Goal: Transaction & Acquisition: Book appointment/travel/reservation

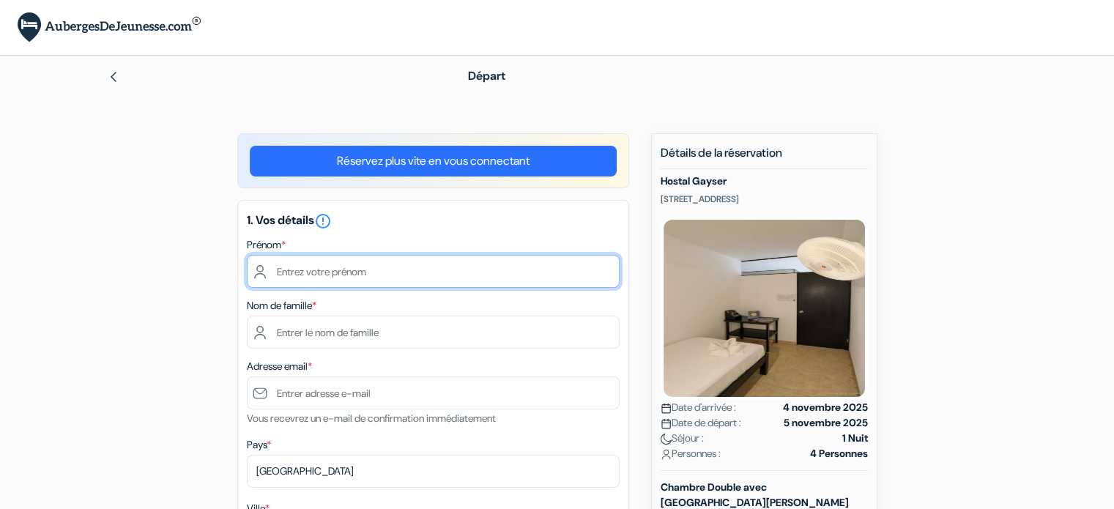
click at [482, 276] on input "text" at bounding box center [433, 271] width 373 height 33
type input "Ambre"
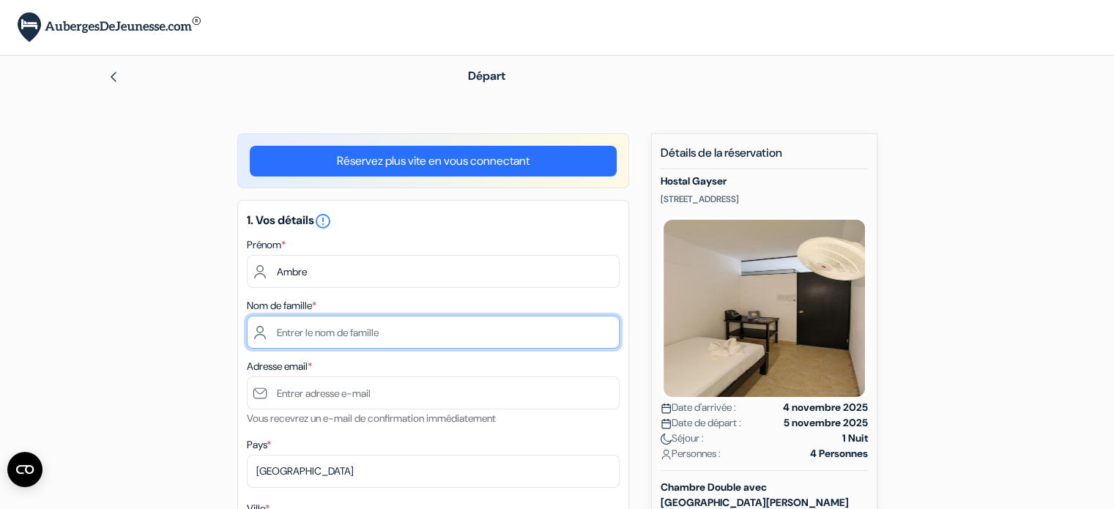
type input "Guyard"
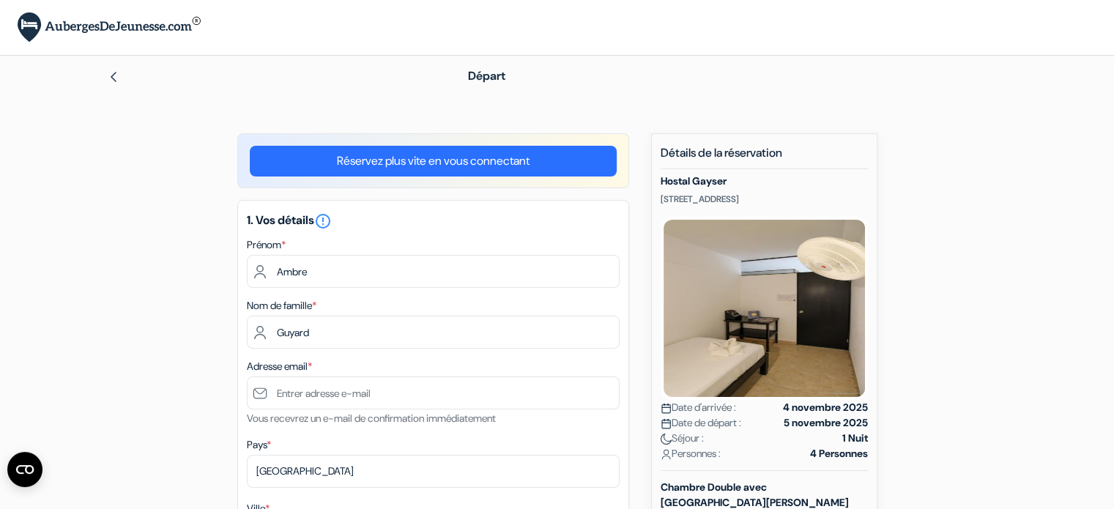
type input "Jouars-Pontchartrain"
type input "[STREET_ADDRESS]"
type input "78760"
type input "0623379368"
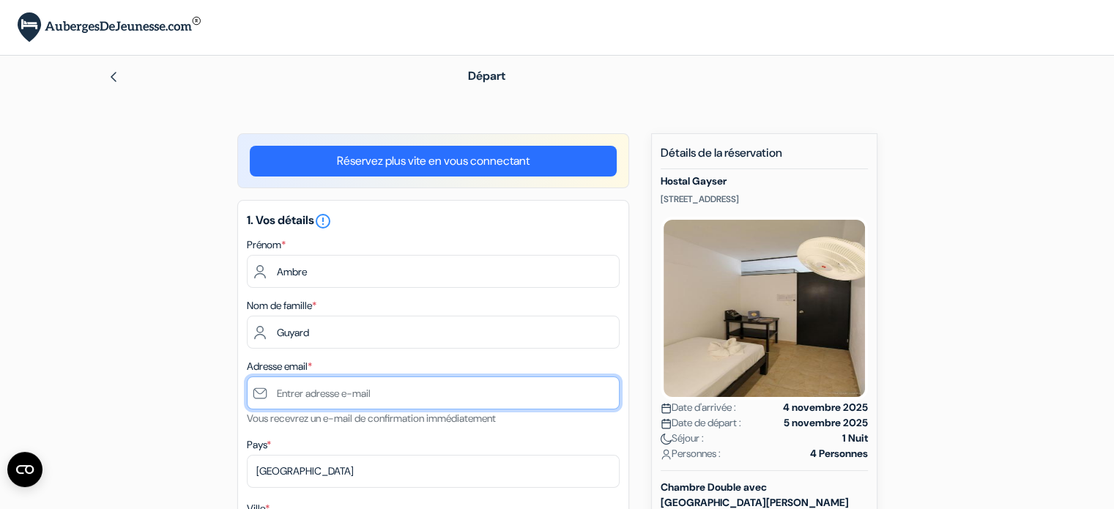
click at [402, 395] on input "text" at bounding box center [433, 392] width 373 height 33
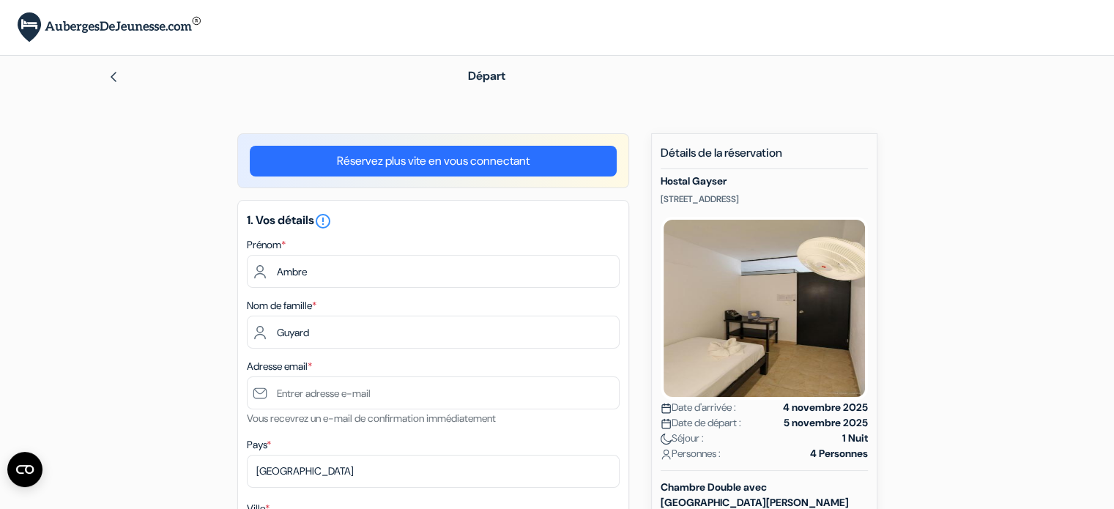
click at [381, 411] on div "Adresse email * Vous recevrez un e-mail de confirmation immédiatement" at bounding box center [433, 392] width 373 height 70
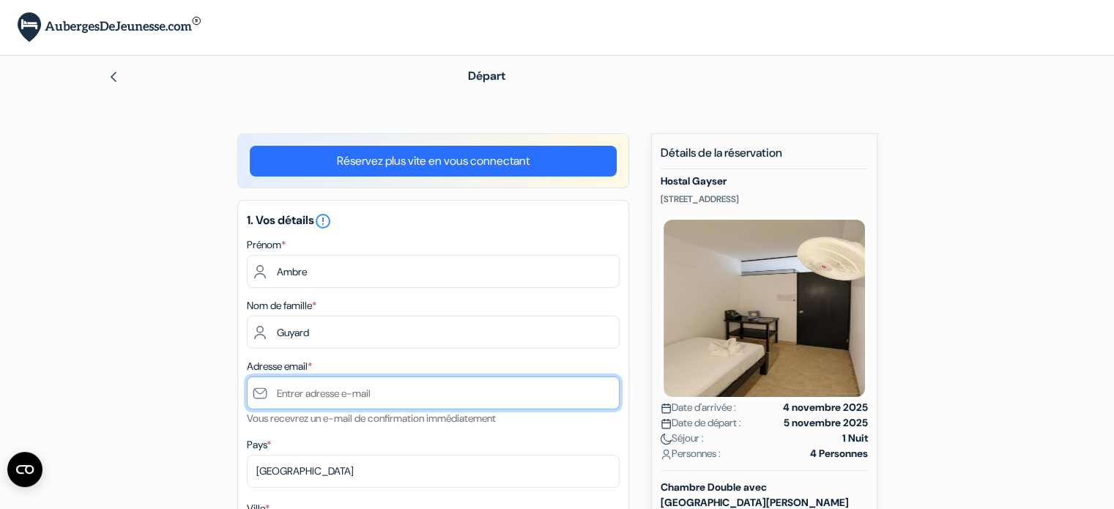
click at [375, 390] on input "text" at bounding box center [433, 392] width 373 height 33
type input "[EMAIL_ADDRESS][DOMAIN_NAME]"
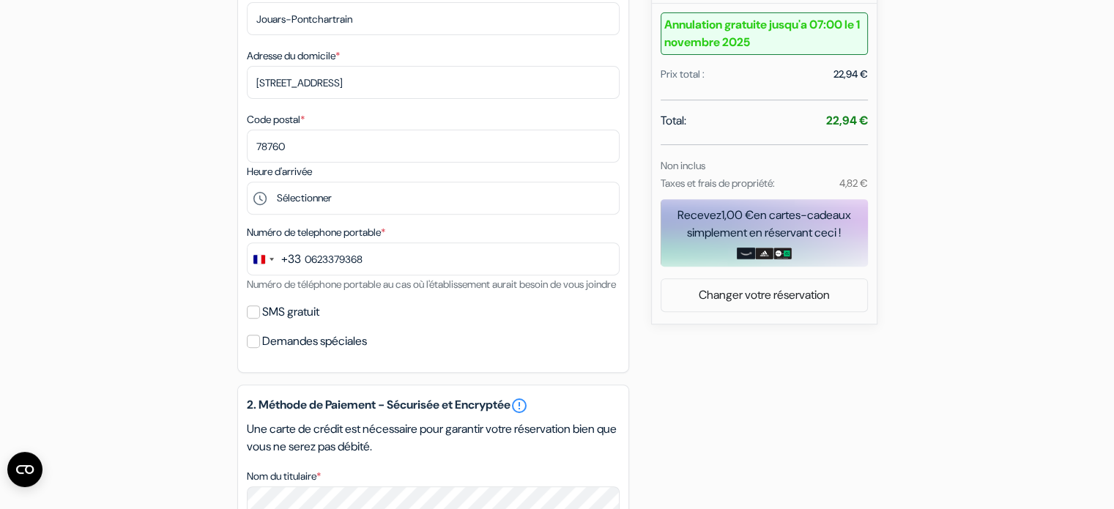
scroll to position [524, 0]
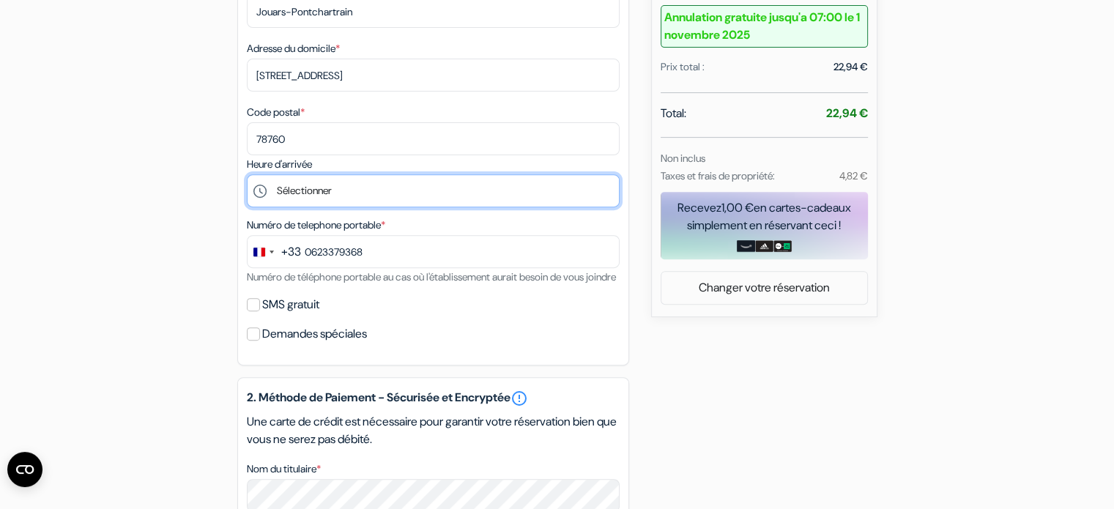
click at [371, 196] on select "Sélectionner 15:00 16:00 17:00 18:00" at bounding box center [433, 190] width 373 height 33
click at [378, 190] on select "Sélectionner 15:00 16:00 17:00 18:00" at bounding box center [433, 190] width 373 height 33
select select "18"
click at [247, 176] on select "Sélectionner 15:00 16:00 17:00 18:00" at bounding box center [433, 190] width 373 height 33
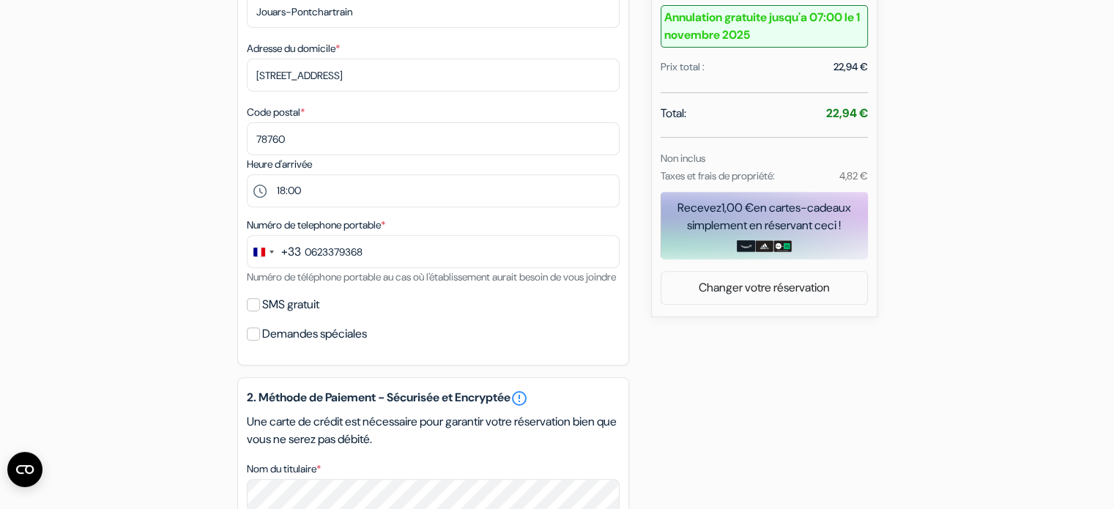
click at [288, 314] on label "SMS gratuit" at bounding box center [290, 304] width 57 height 21
click at [260, 311] on input "SMS gratuit" at bounding box center [253, 304] width 13 height 13
checkbox input "true"
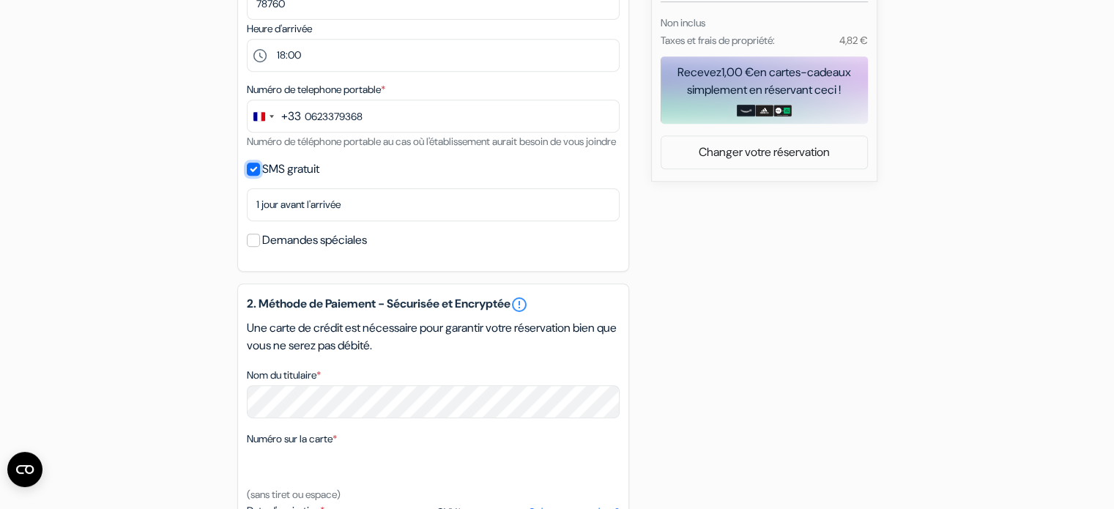
scroll to position [661, 0]
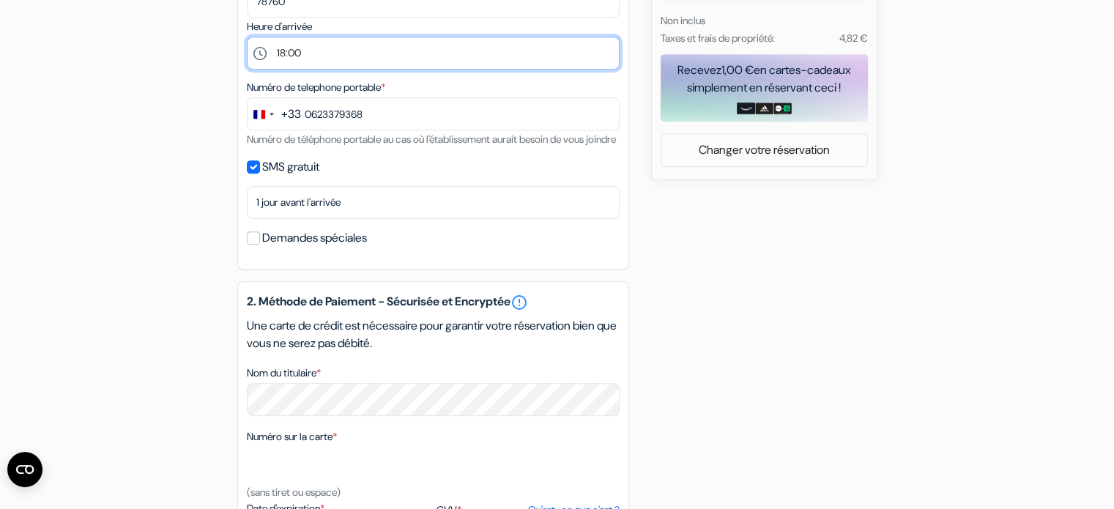
click at [475, 60] on select "Sélectionner 15:00 16:00 17:00 18:00" at bounding box center [433, 53] width 373 height 33
select select "15"
click at [247, 38] on select "Sélectionner 15:00 16:00 17:00 18:00" at bounding box center [433, 53] width 373 height 33
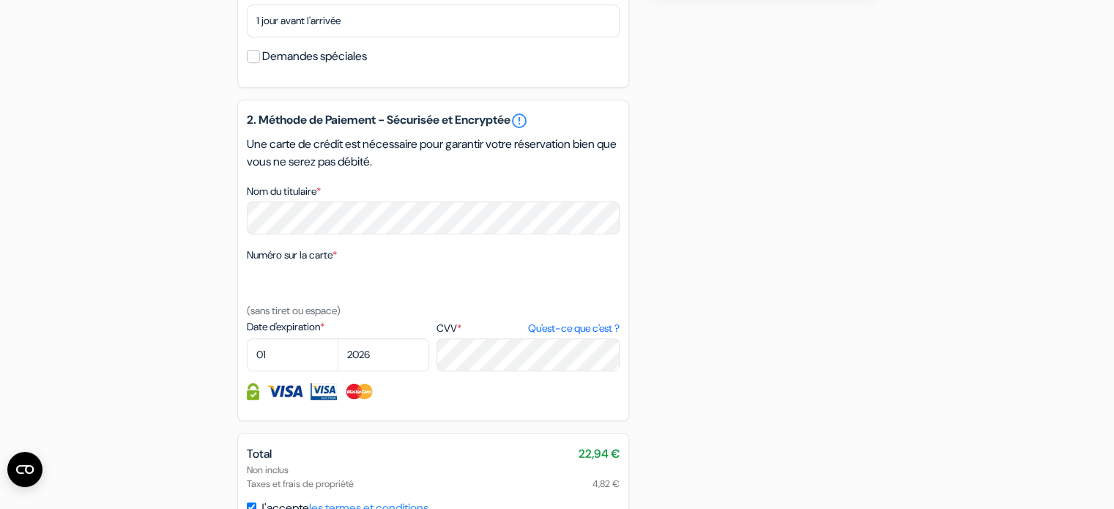
scroll to position [846, 0]
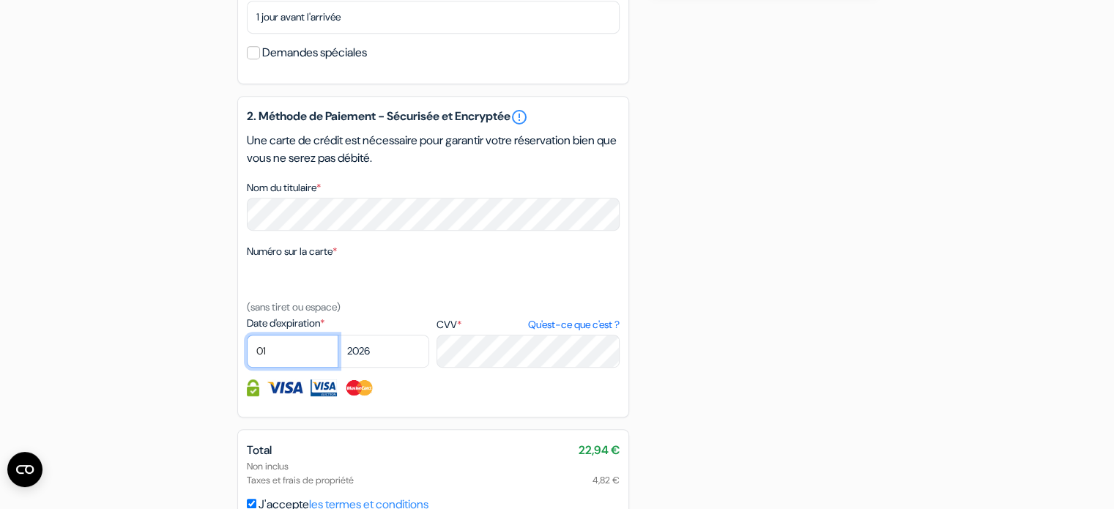
click at [295, 368] on select "01 02 03 04 05 06 07 08 09 10 11 12" at bounding box center [293, 351] width 92 height 33
select select "09"
click at [247, 355] on select "01 02 03 04 05 06 07 08 09 10 11 12" at bounding box center [293, 351] width 92 height 33
click at [383, 368] on select "2025 2026 2027 2028 2029 2030 2031 2032 2033 2034 2035 2036 2037 2038 2039 2040…" at bounding box center [384, 351] width 92 height 33
select select "2027"
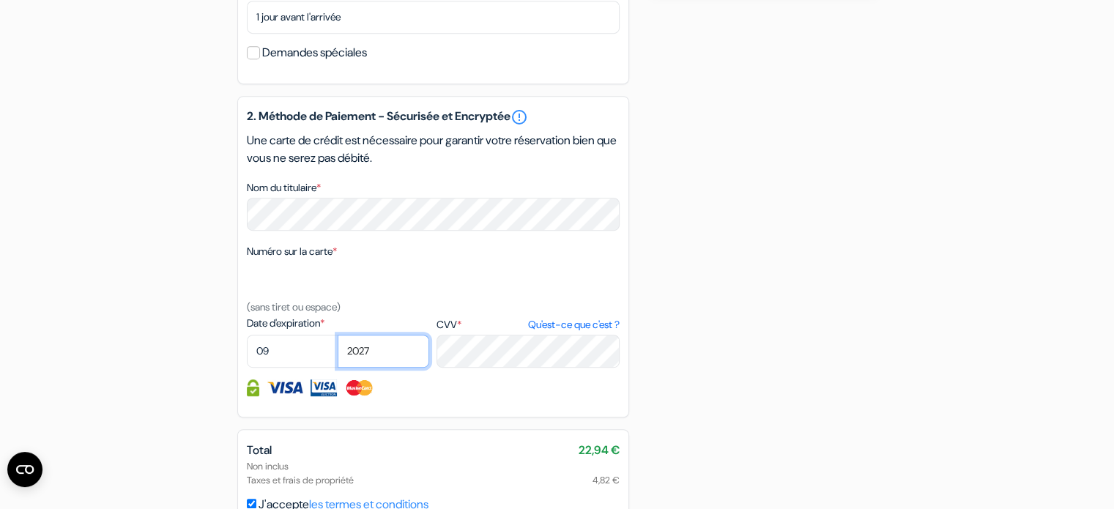
click at [338, 355] on select "2025 2026 2027 2028 2029 2030 2031 2032 2033 2034 2035 2036 2037 2038 2039 2040…" at bounding box center [384, 351] width 92 height 33
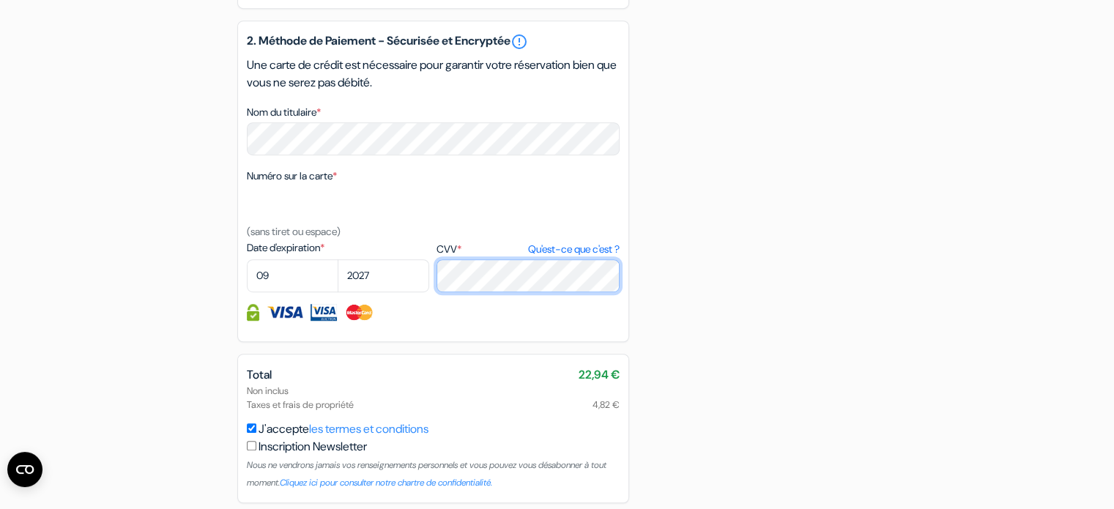
scroll to position [999, 0]
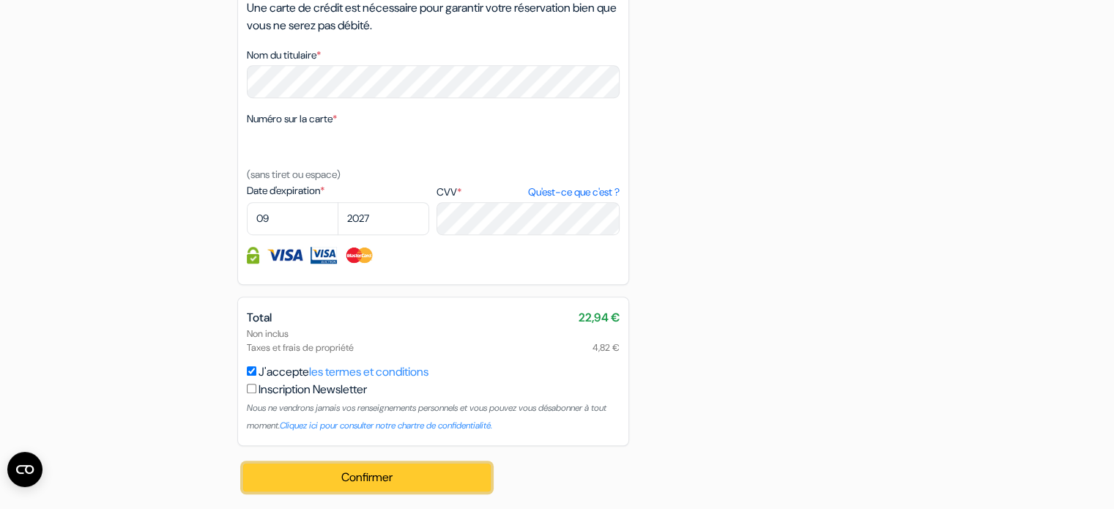
click at [383, 481] on button "Confirmer Loading..." at bounding box center [367, 478] width 248 height 28
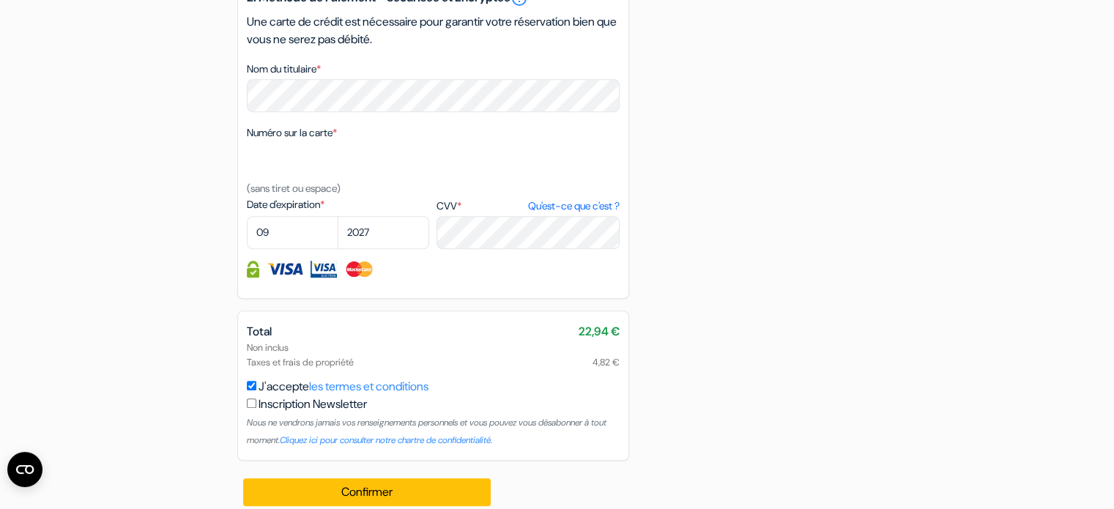
scroll to position [1011, 0]
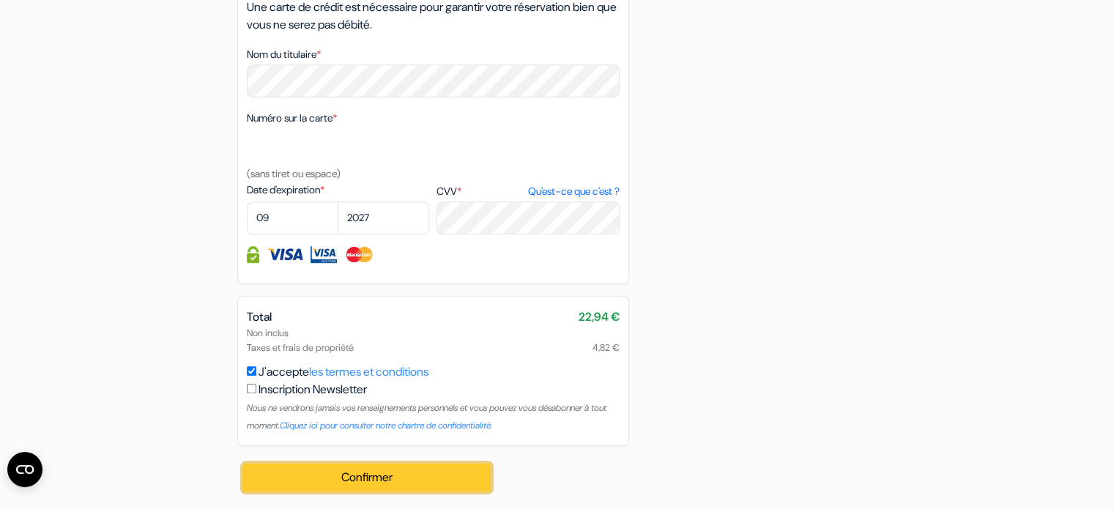
click at [363, 490] on button "Confirmer Loading..." at bounding box center [367, 478] width 248 height 28
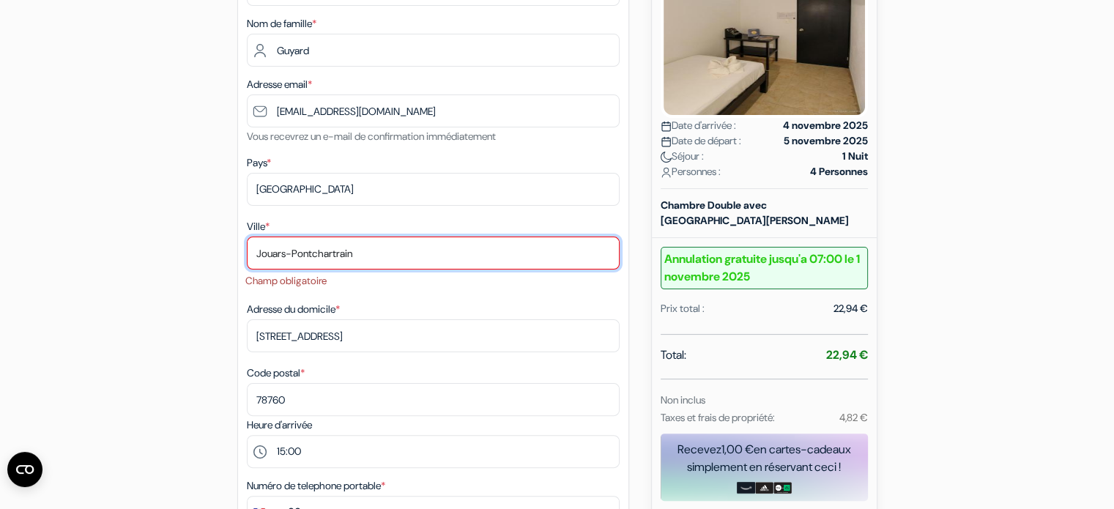
scroll to position [281, 0]
drag, startPoint x: 376, startPoint y: 253, endPoint x: 169, endPoint y: 254, distance: 207.2
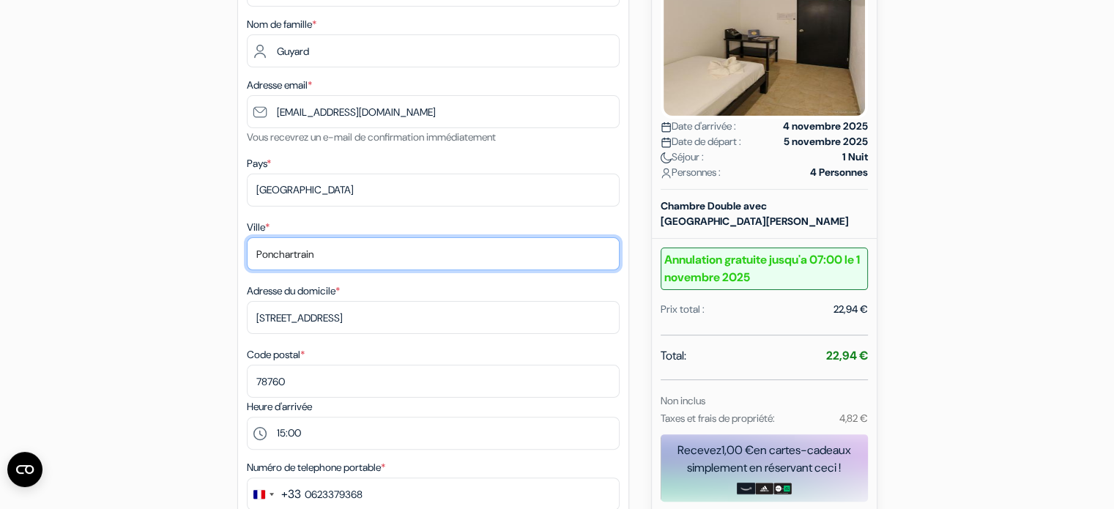
type input "Ponchartrain"
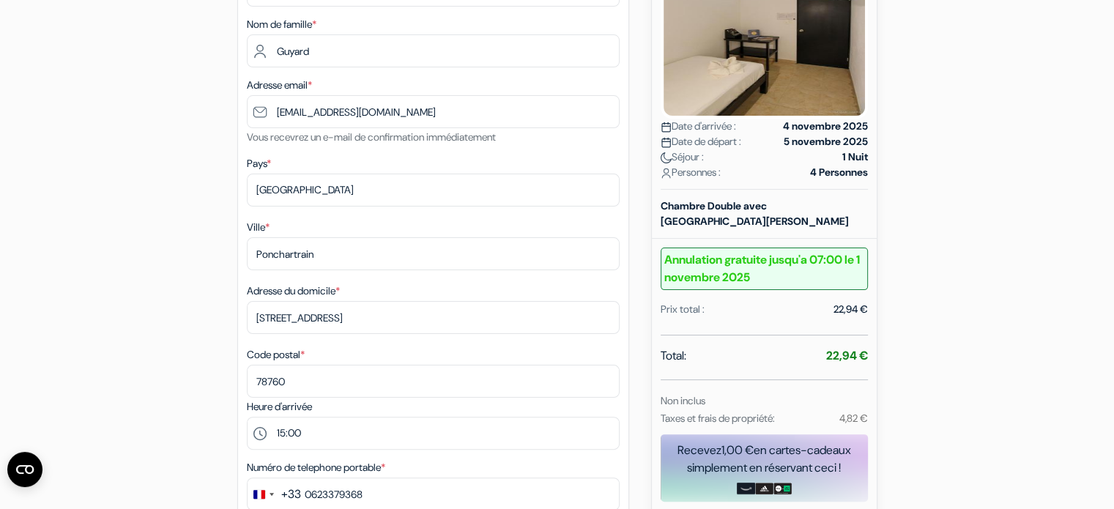
click at [417, 213] on div "1. Vos détails error_outline Prénom * [GEOGRAPHIC_DATA] Nom de famille * [PERSO…" at bounding box center [433, 284] width 392 height 731
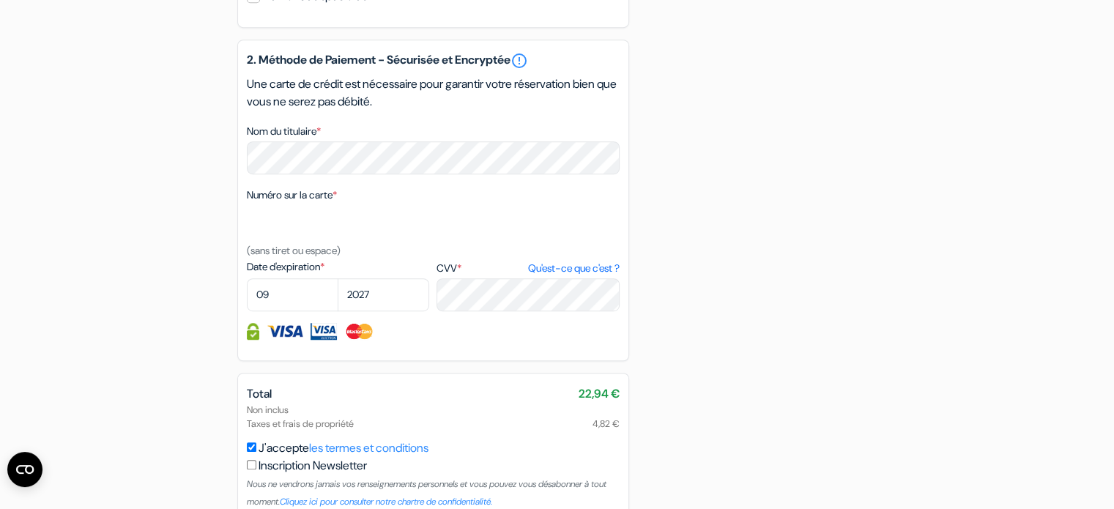
scroll to position [999, 0]
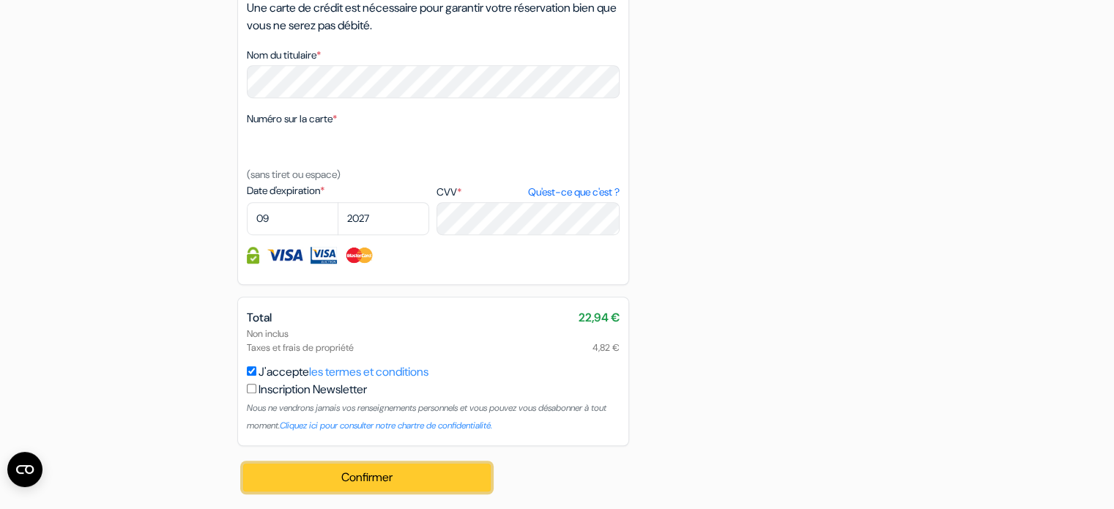
click at [461, 477] on button "Confirmer Loading..." at bounding box center [367, 478] width 248 height 28
